Goal: Information Seeking & Learning: Check status

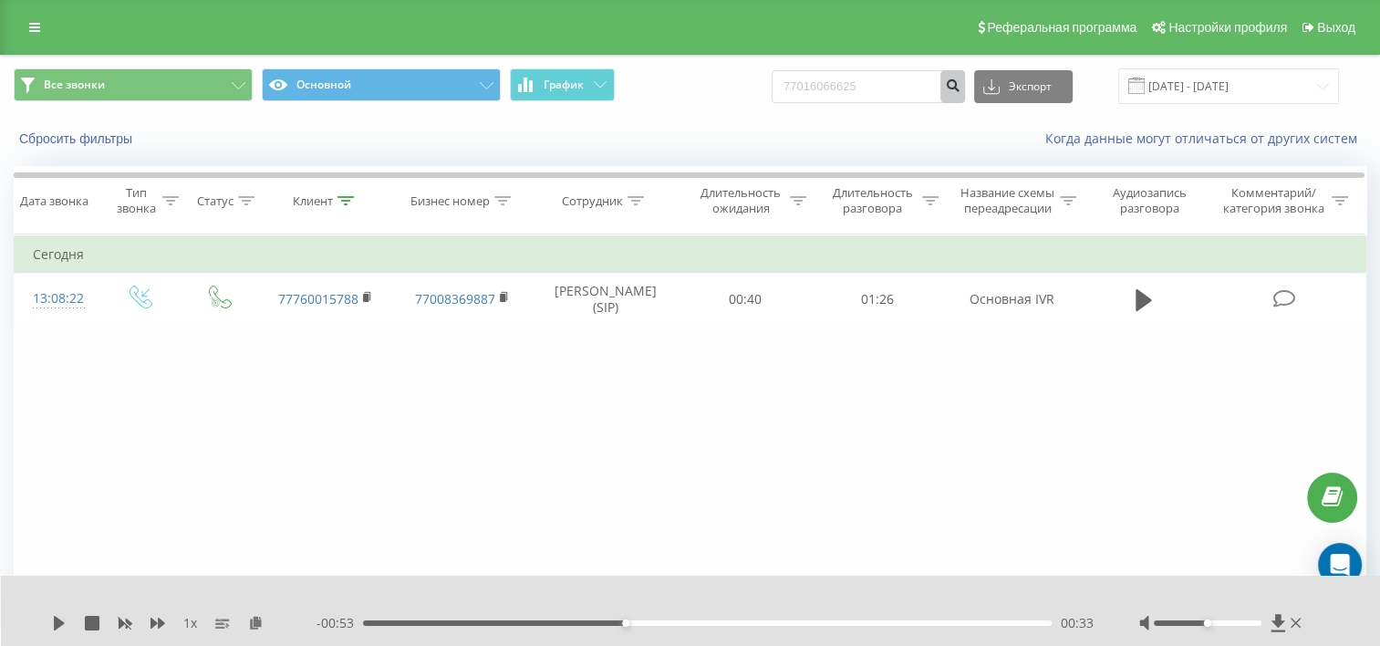
type input "77016066625"
click at [965, 88] on button "submit" at bounding box center [953, 86] width 25 height 33
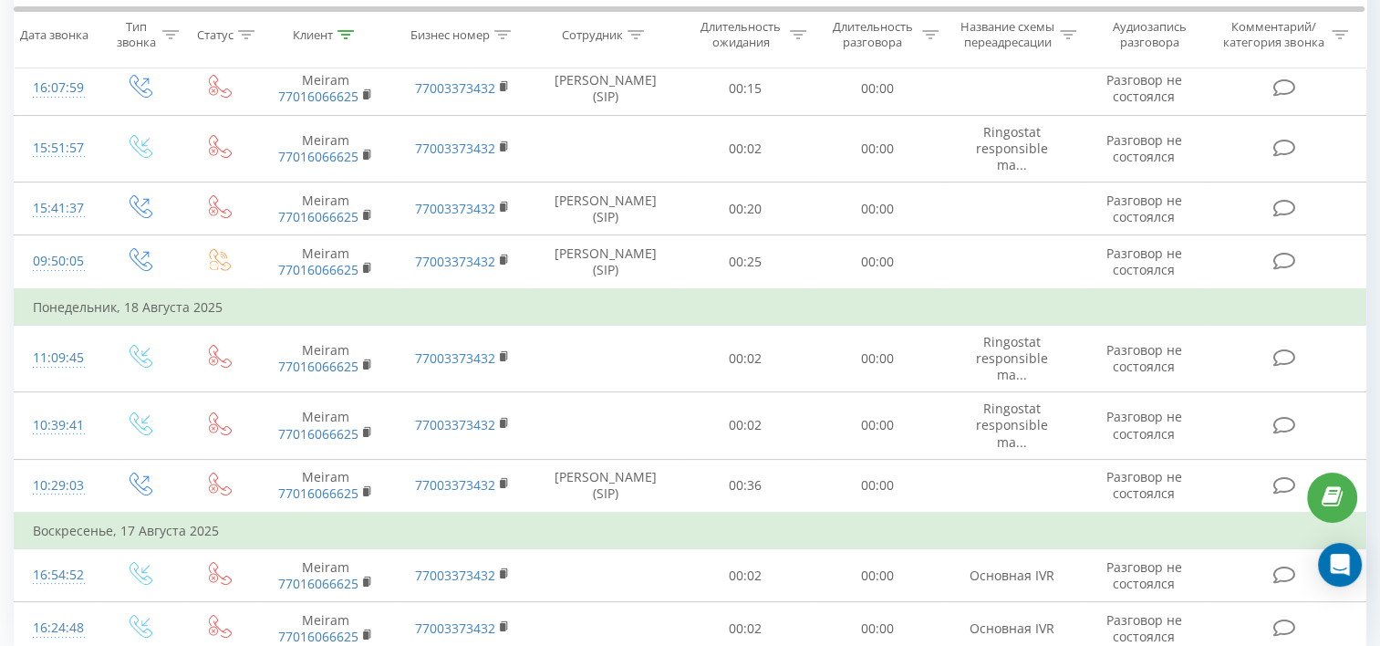
scroll to position [300, 0]
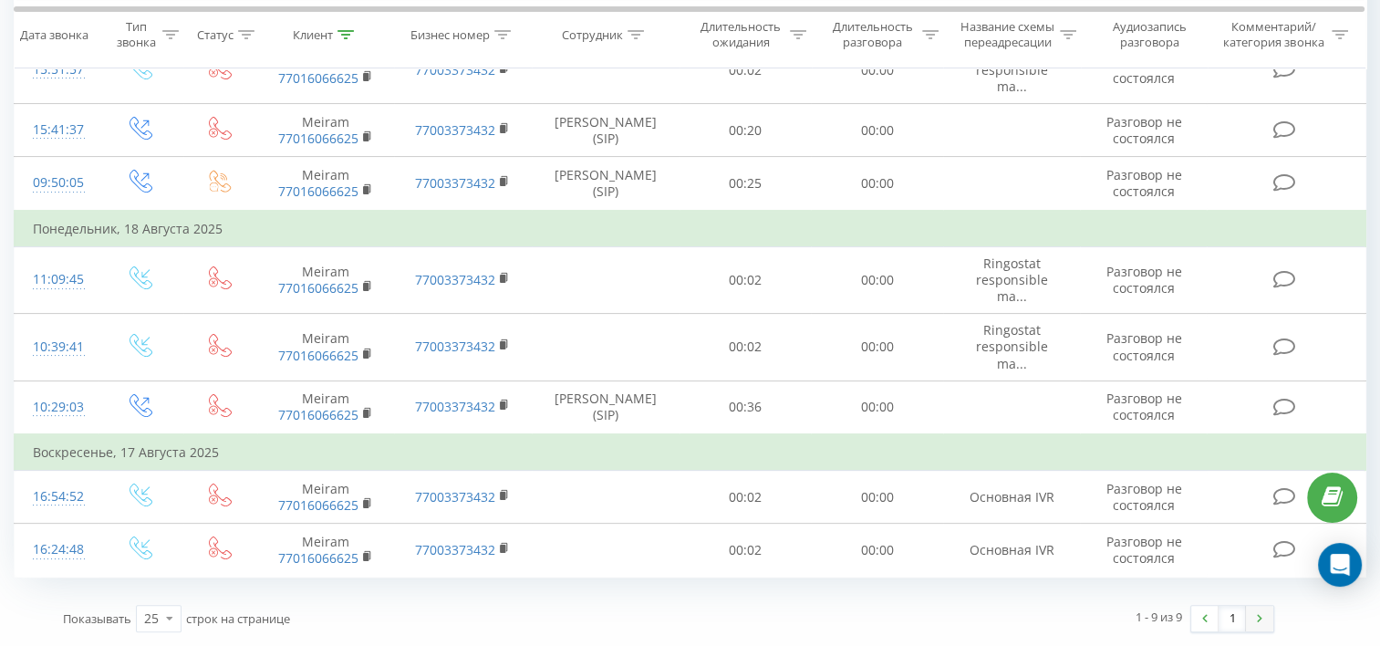
click at [1257, 622] on img at bounding box center [1259, 618] width 5 height 8
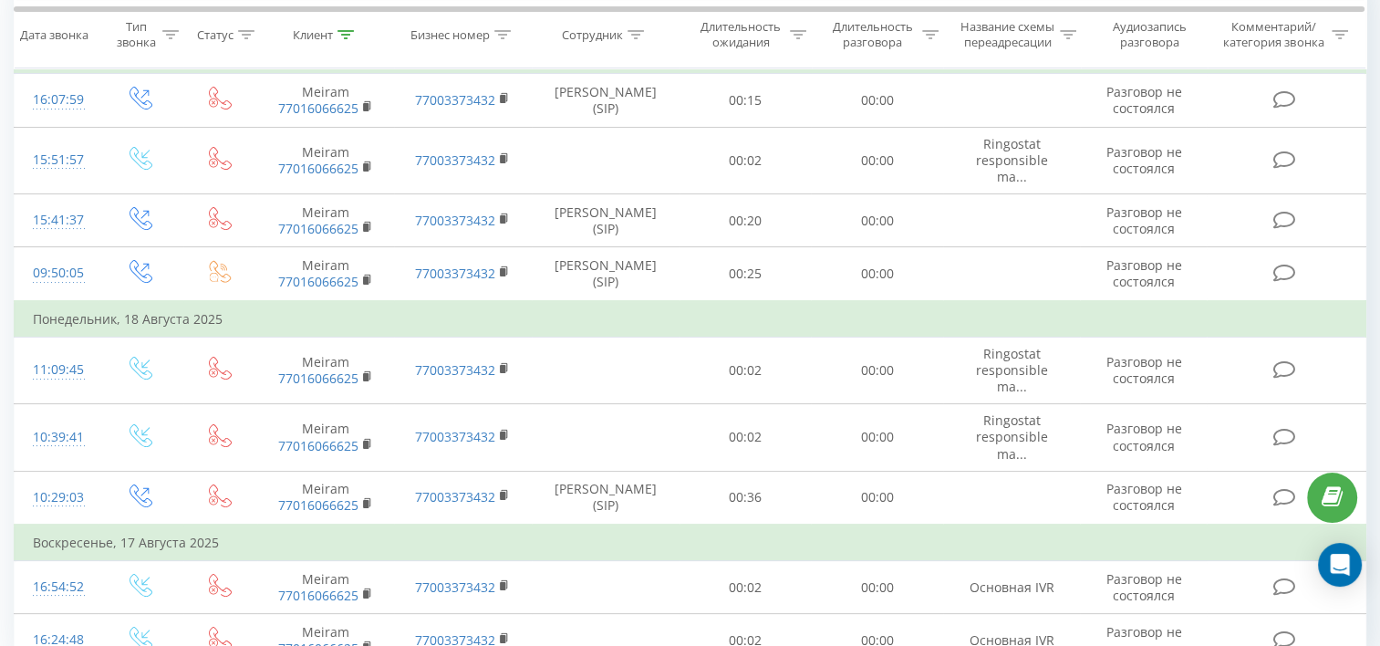
scroll to position [300, 0]
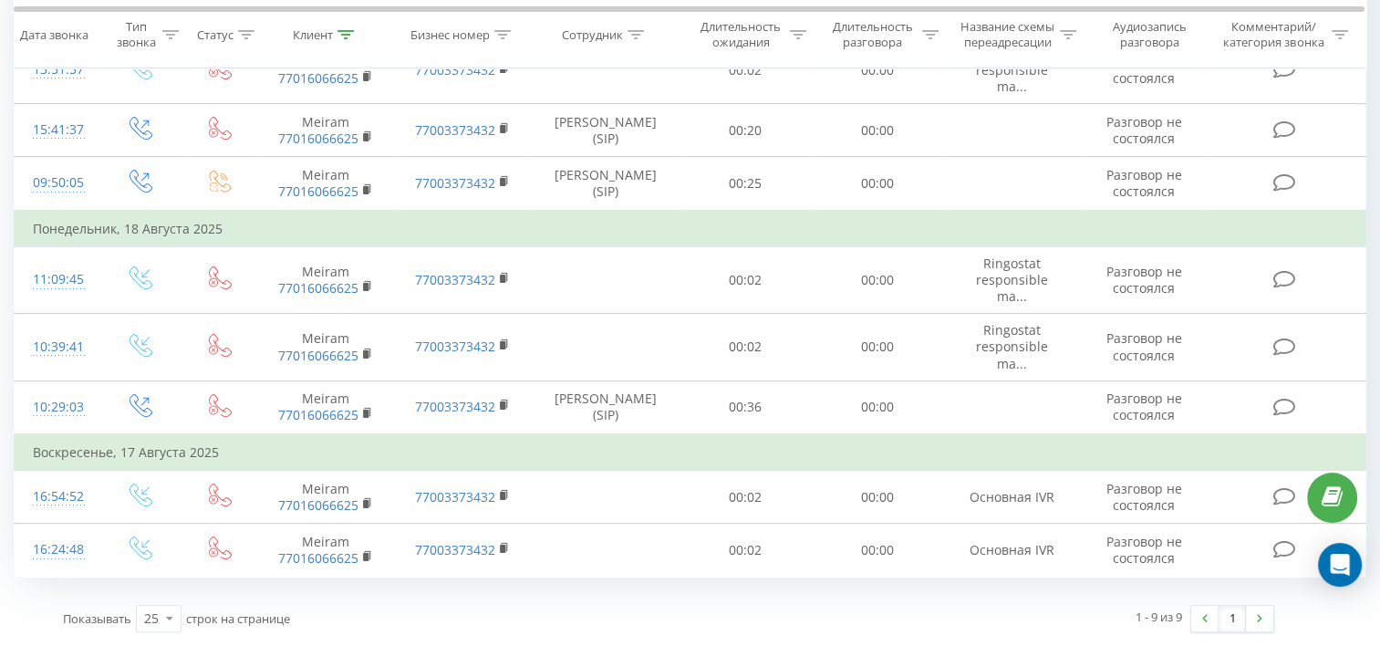
click at [809, 609] on div "1 - 9 из 9 1" at bounding box center [978, 618] width 619 height 53
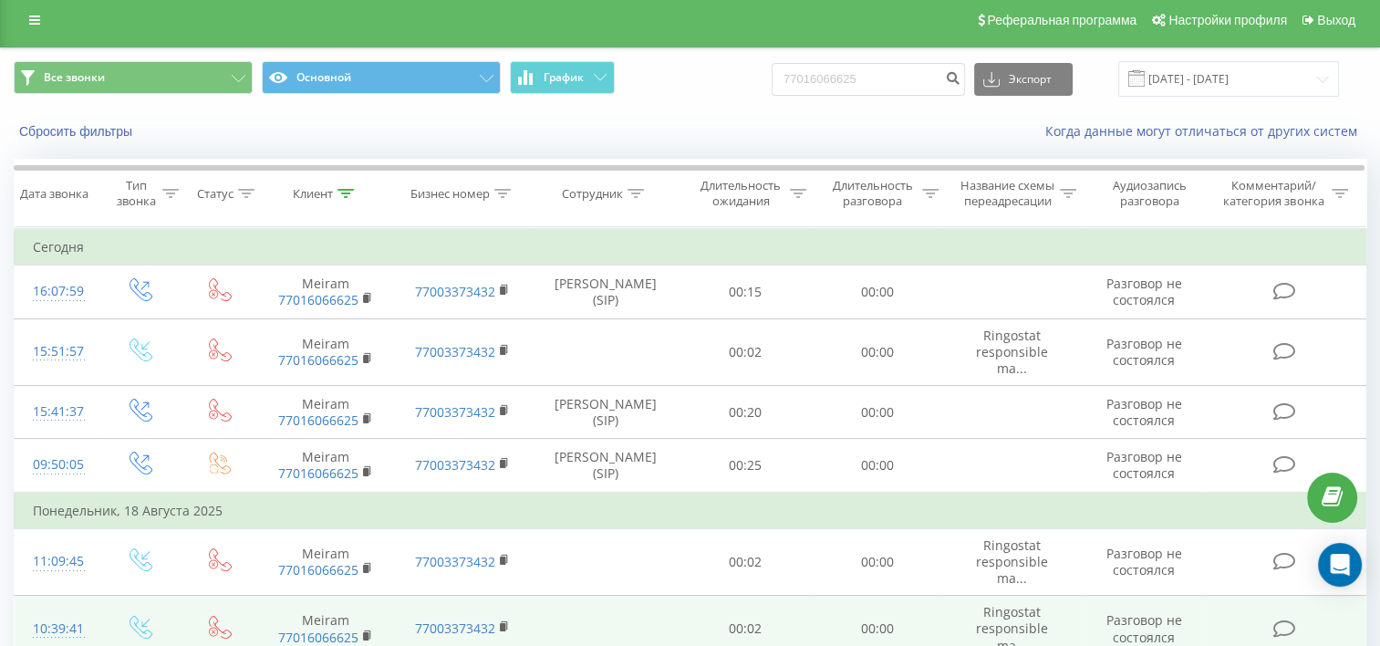
scroll to position [0, 0]
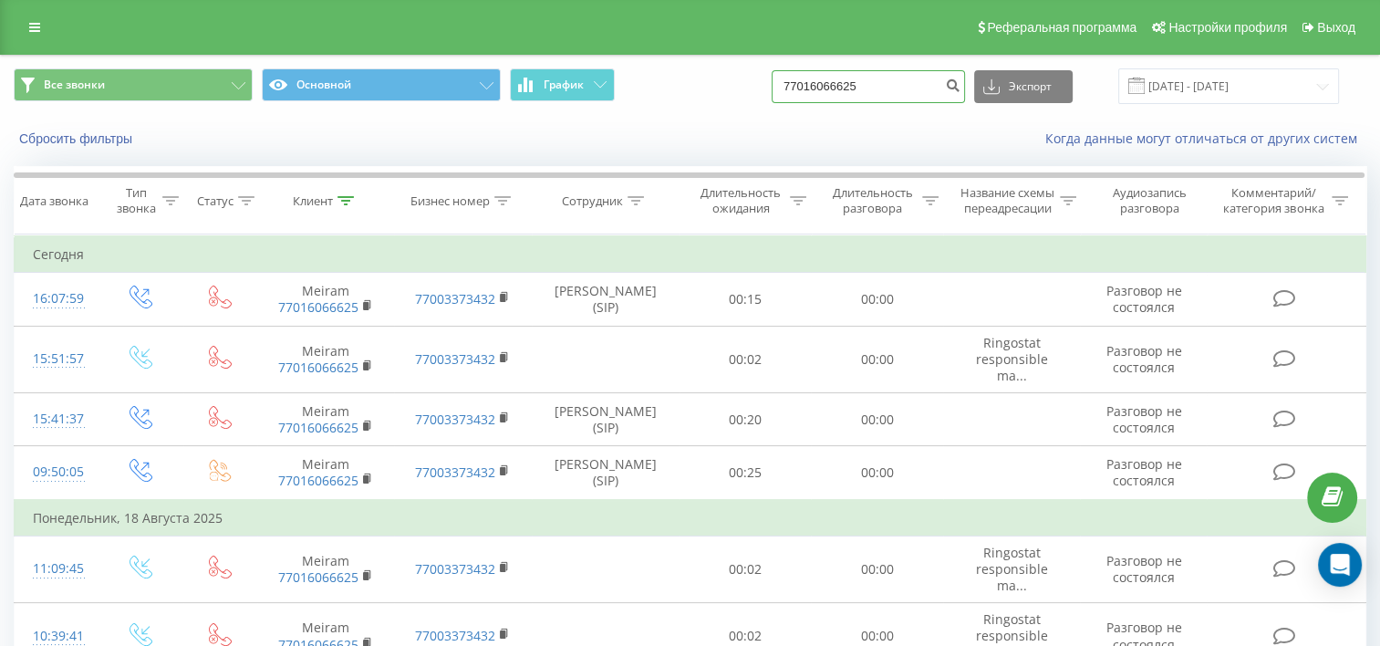
click at [927, 81] on input "77016066625" at bounding box center [868, 86] width 193 height 33
paste input "764218781"
type input "77764218781"
click at [965, 88] on button "submit" at bounding box center [953, 86] width 25 height 33
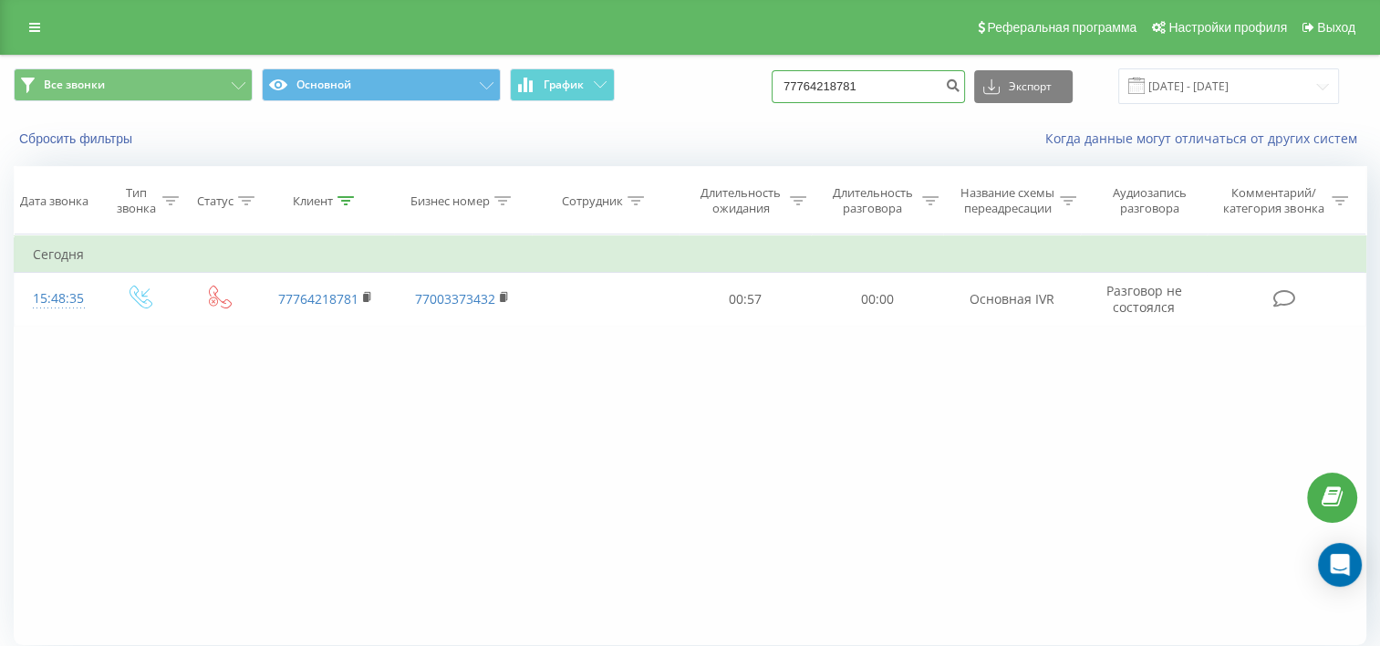
click at [890, 87] on input "77764218781" at bounding box center [868, 86] width 193 height 33
paste input "9968846"
type input "77769968846"
click at [961, 84] on icon "submit" at bounding box center [953, 83] width 16 height 11
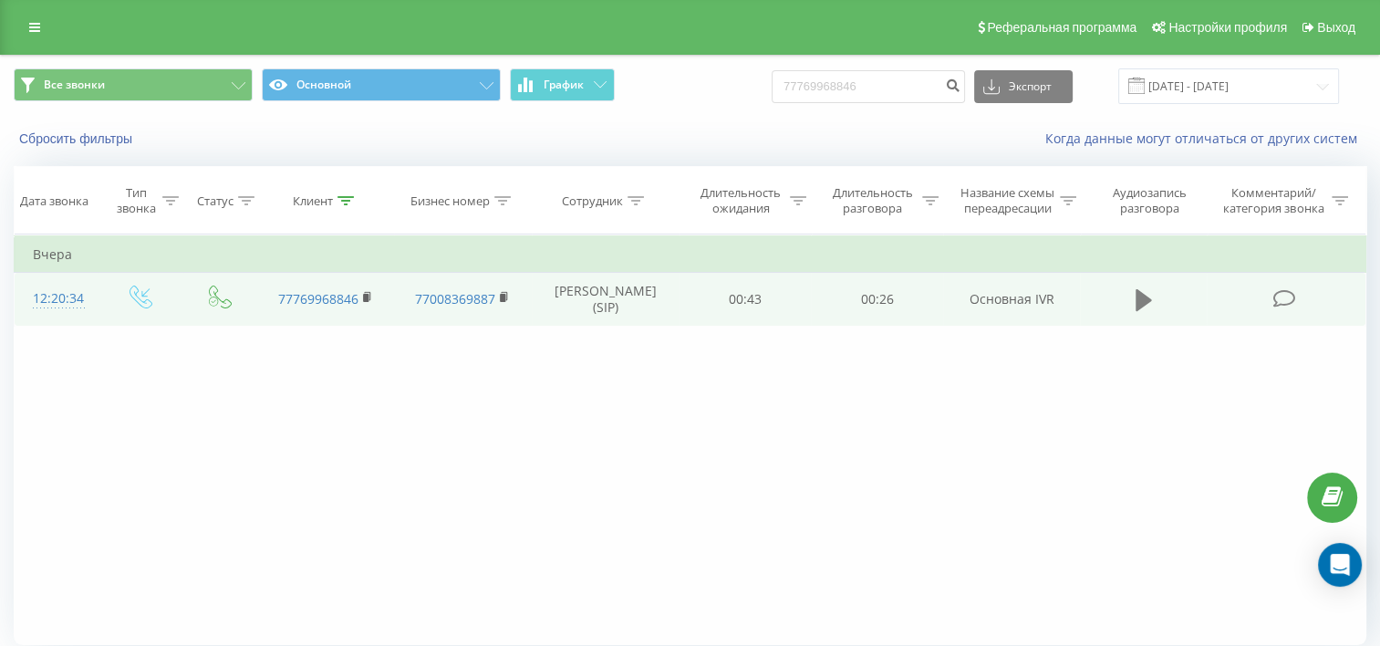
click at [1140, 310] on icon at bounding box center [1144, 300] width 16 height 22
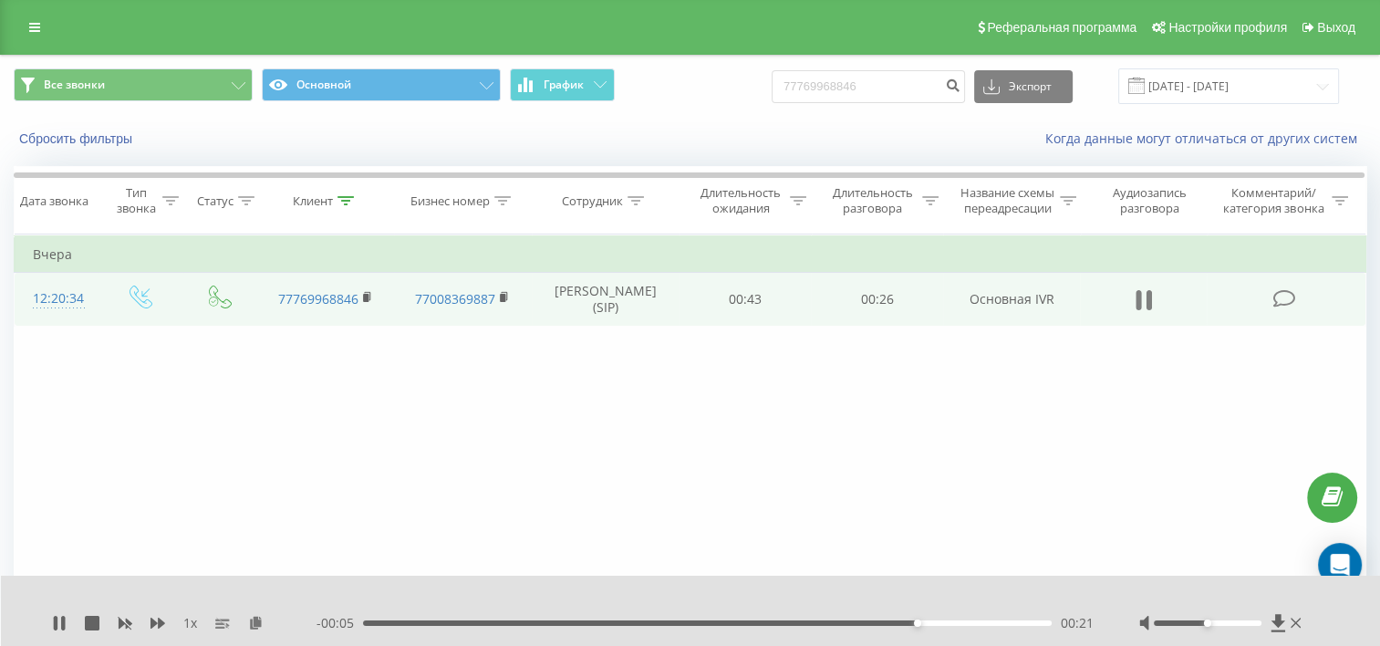
click at [1140, 310] on icon at bounding box center [1138, 300] width 5 height 20
click at [828, 623] on div "00:21" at bounding box center [707, 622] width 689 height 5
click at [58, 619] on icon at bounding box center [59, 623] width 11 height 15
click at [777, 623] on div "00:16" at bounding box center [707, 622] width 689 height 5
click at [1144, 311] on icon at bounding box center [1144, 300] width 16 height 22
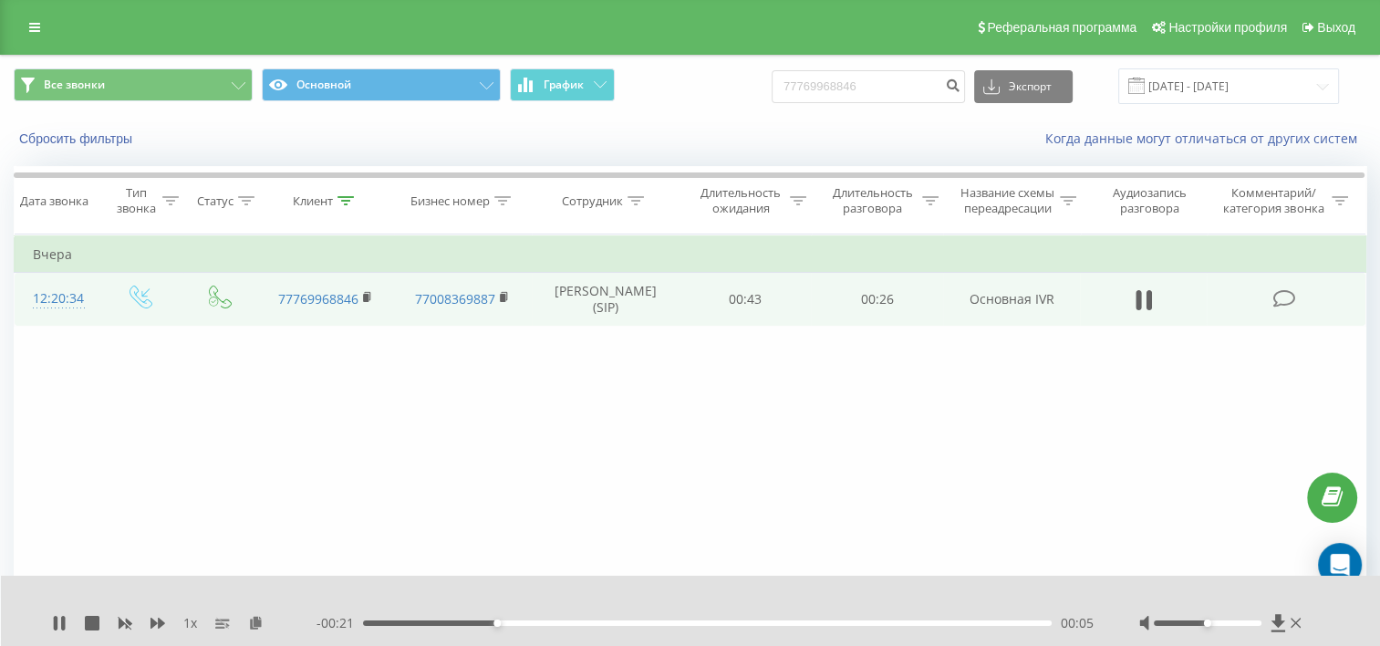
click at [734, 621] on div "00:05" at bounding box center [707, 622] width 689 height 5
click at [457, 620] on div "00:26" at bounding box center [705, 622] width 693 height 5
click at [63, 622] on icon at bounding box center [59, 623] width 15 height 15
click at [522, 621] on div "00:00" at bounding box center [707, 622] width 689 height 5
click at [557, 621] on div "00:06" at bounding box center [707, 622] width 689 height 5
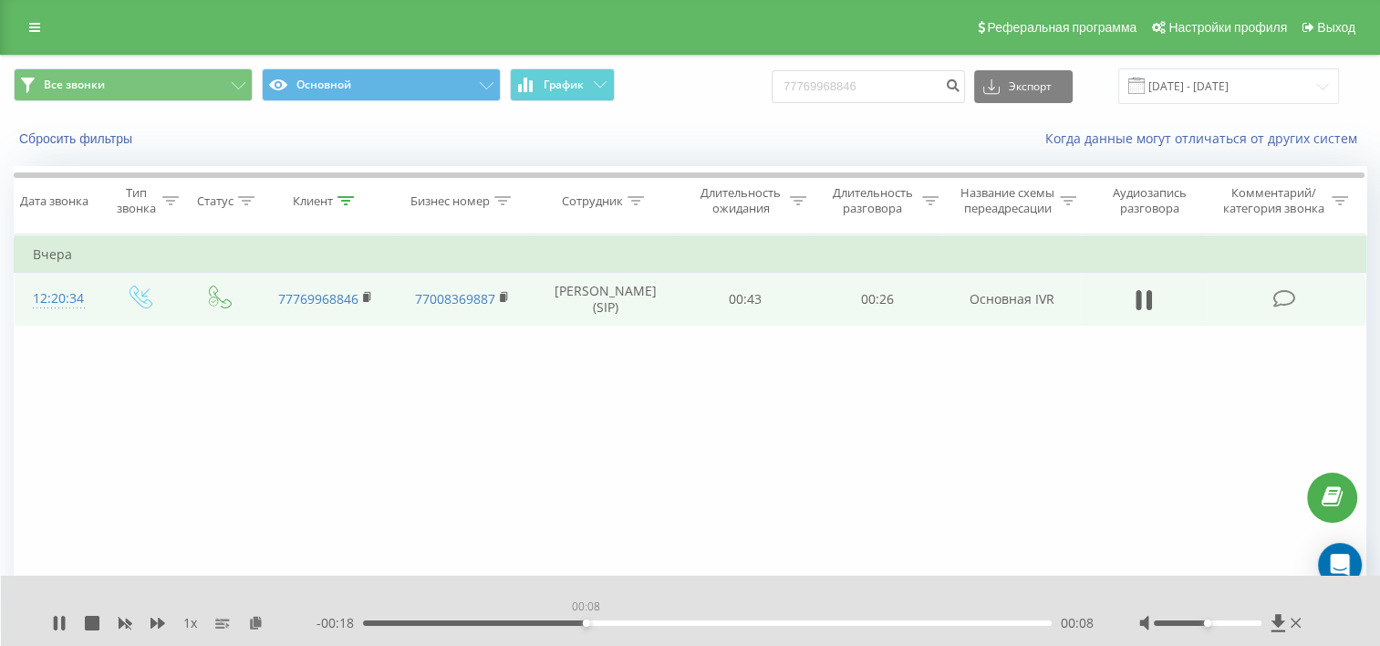
click at [586, 621] on div "00:08" at bounding box center [707, 622] width 689 height 5
click at [610, 620] on div "00:08" at bounding box center [707, 622] width 689 height 5
